Goal: Information Seeking & Learning: Learn about a topic

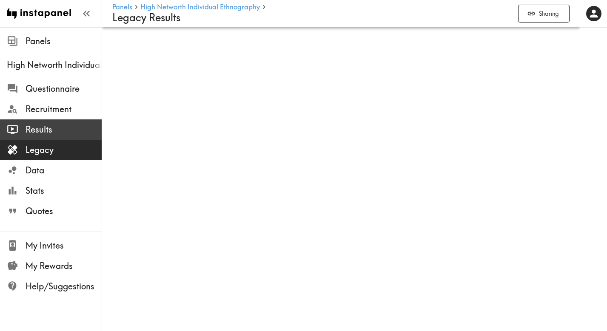
click at [37, 132] on span "Results" at bounding box center [64, 130] width 76 height 12
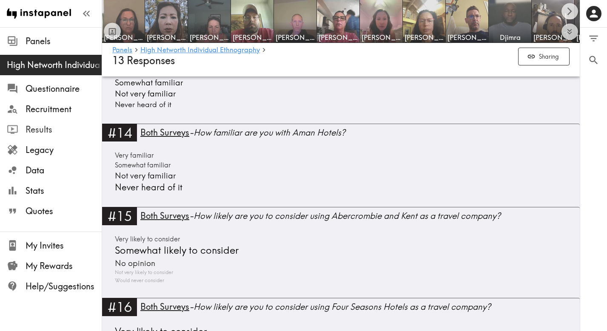
scroll to position [2257, 0]
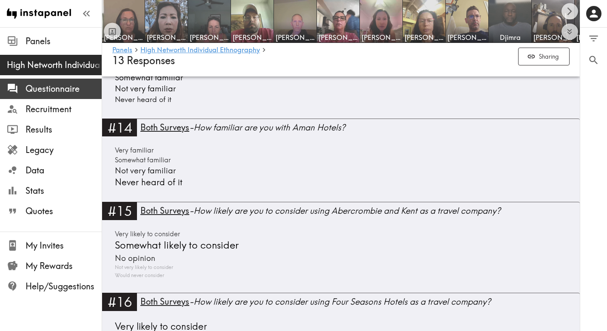
click at [52, 88] on span "Questionnaire" at bounding box center [64, 89] width 76 height 12
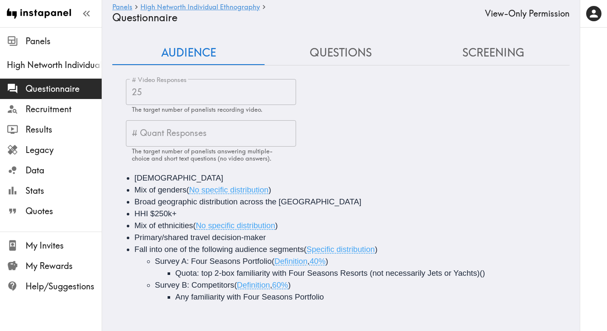
click at [350, 53] on button "Questions" at bounding box center [341, 53] width 152 height 24
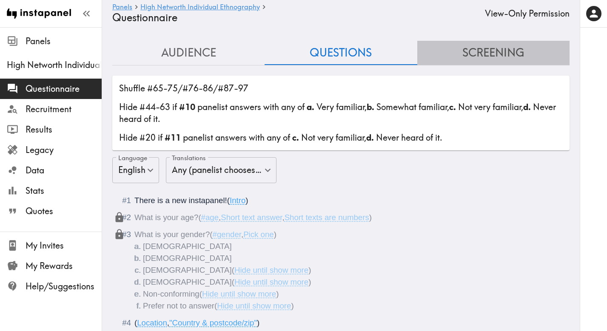
click at [496, 52] on button "Screening" at bounding box center [493, 53] width 152 height 24
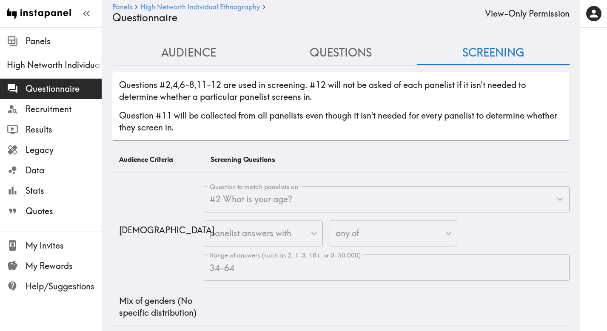
click at [325, 56] on button "Questions" at bounding box center [341, 53] width 152 height 24
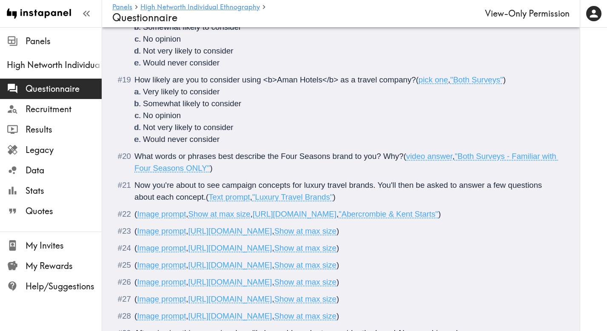
scroll to position [1240, 0]
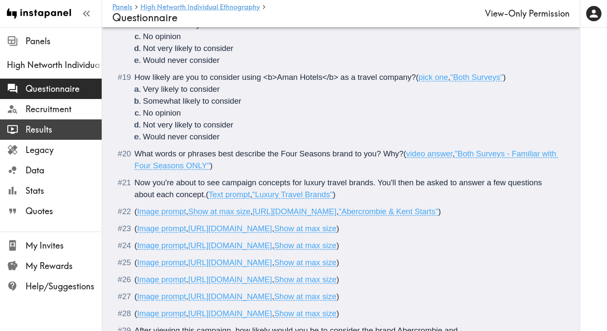
click at [39, 124] on span "Results" at bounding box center [64, 130] width 76 height 12
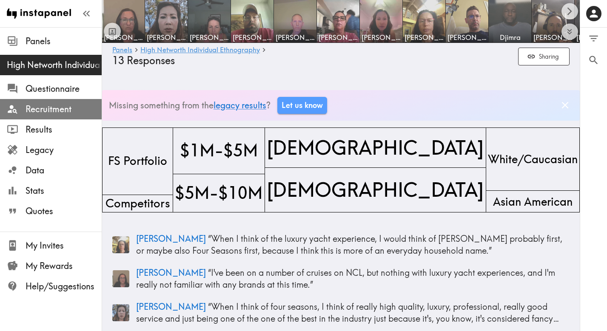
click at [37, 111] on span "Recruitment" at bounding box center [64, 109] width 76 height 12
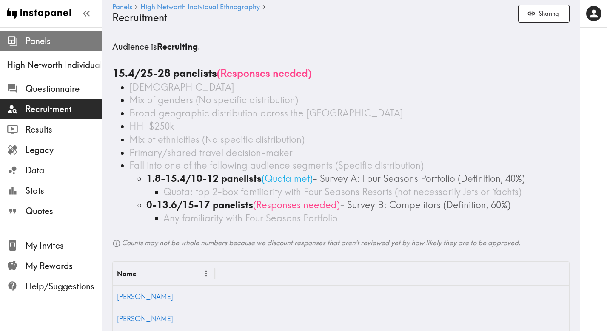
click at [40, 44] on span "Panels" at bounding box center [64, 41] width 76 height 12
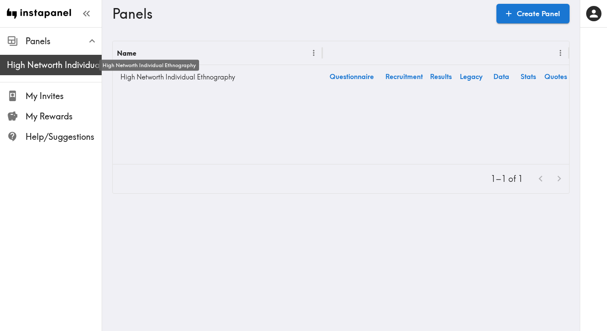
click at [37, 66] on span "High Networth Individual Ethnography" at bounding box center [54, 65] width 95 height 12
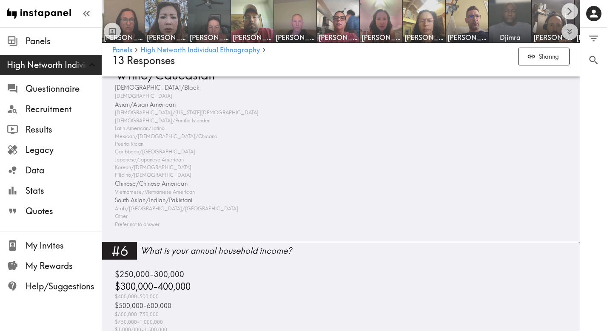
scroll to position [1246, 0]
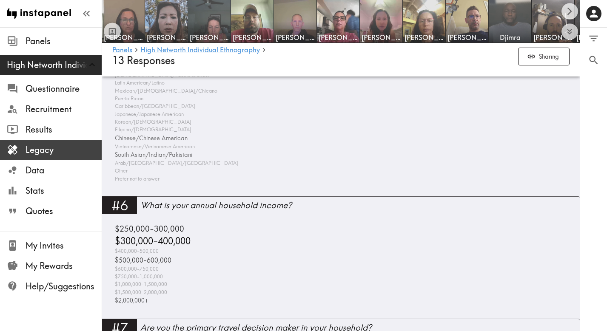
click at [40, 151] on span "Legacy" at bounding box center [64, 150] width 76 height 12
